Goal: Task Accomplishment & Management: Use online tool/utility

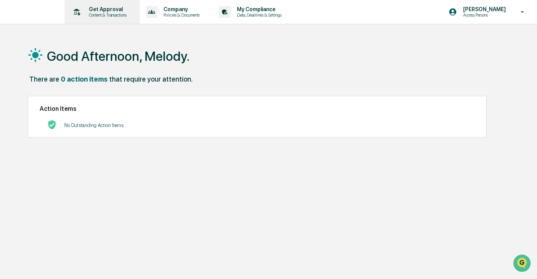
click at [116, 19] on div "Get Approval Content & Transactions" at bounding box center [101, 12] width 67 height 24
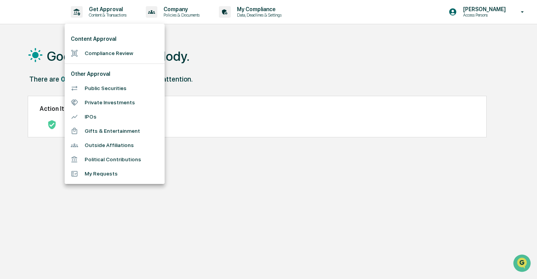
click at [180, 182] on div at bounding box center [268, 139] width 537 height 279
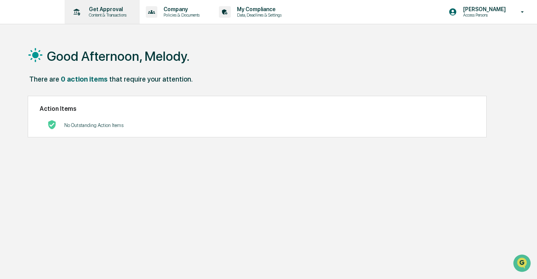
click at [100, 14] on p "Content & Transactions" at bounding box center [107, 14] width 48 height 5
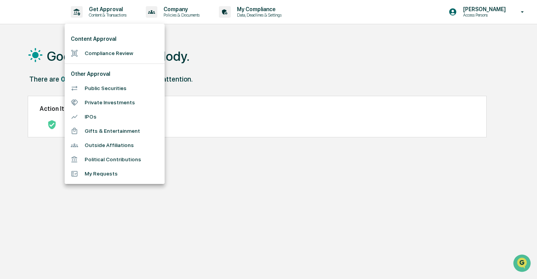
click at [104, 57] on li "Compliance Review" at bounding box center [115, 53] width 100 height 14
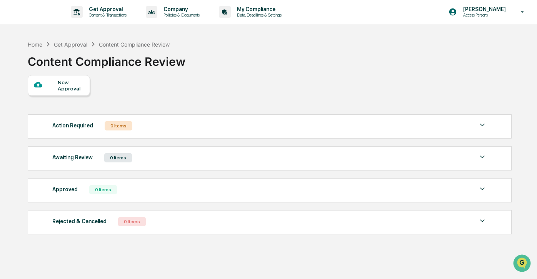
click at [73, 90] on div "New Approval" at bounding box center [71, 85] width 26 height 12
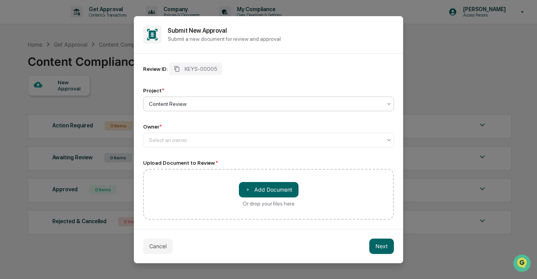
click at [192, 100] on div at bounding box center [265, 104] width 233 height 8
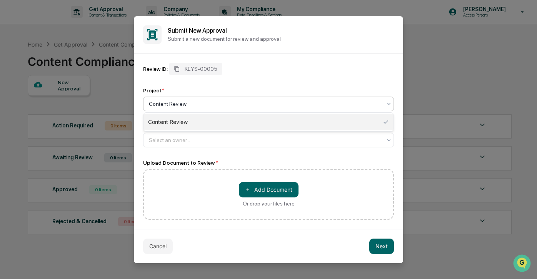
click at [257, 124] on div "Content Review" at bounding box center [269, 121] width 250 height 15
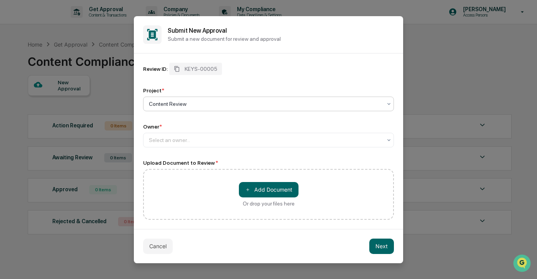
click at [254, 107] on div "Content Review" at bounding box center [265, 104] width 241 height 11
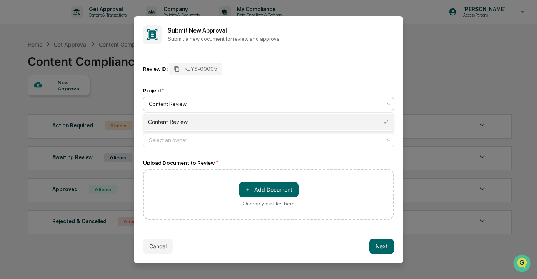
click at [230, 125] on div "Content Review" at bounding box center [269, 121] width 250 height 15
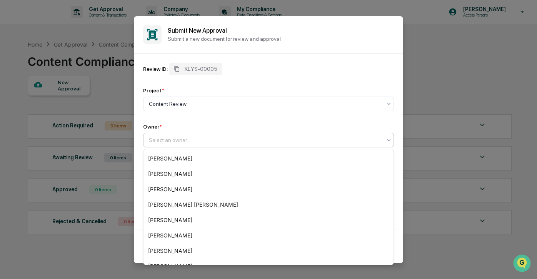
click at [189, 137] on div at bounding box center [265, 140] width 233 height 8
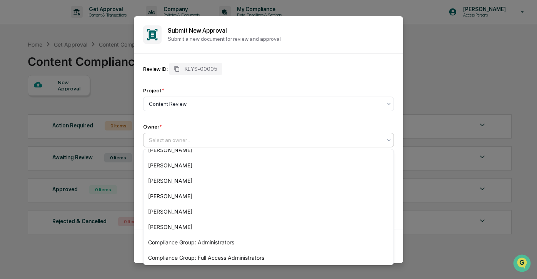
scroll to position [71, 0]
click at [229, 121] on div "Review ID: KEYS-00005 Project * Content Review Owner * Sara Sparks, 5 of 13. 13…" at bounding box center [268, 105] width 251 height 85
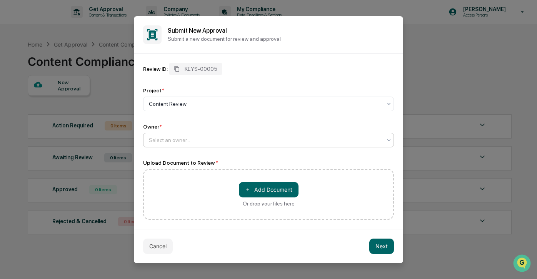
click at [260, 139] on div at bounding box center [265, 140] width 233 height 8
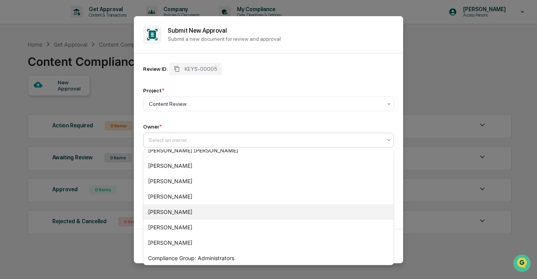
scroll to position [0, 0]
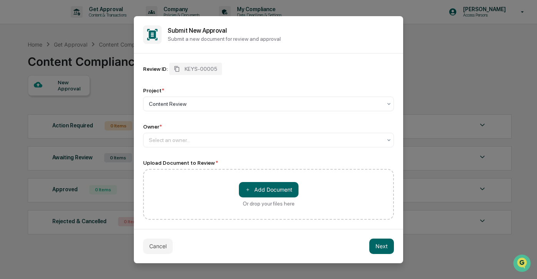
click at [281, 112] on div "Review ID: KEYS-00005 Project * Content Review Owner * Select an owner..." at bounding box center [268, 105] width 251 height 85
click at [161, 248] on button "Cancel" at bounding box center [158, 246] width 30 height 15
